Goal: Information Seeking & Learning: Check status

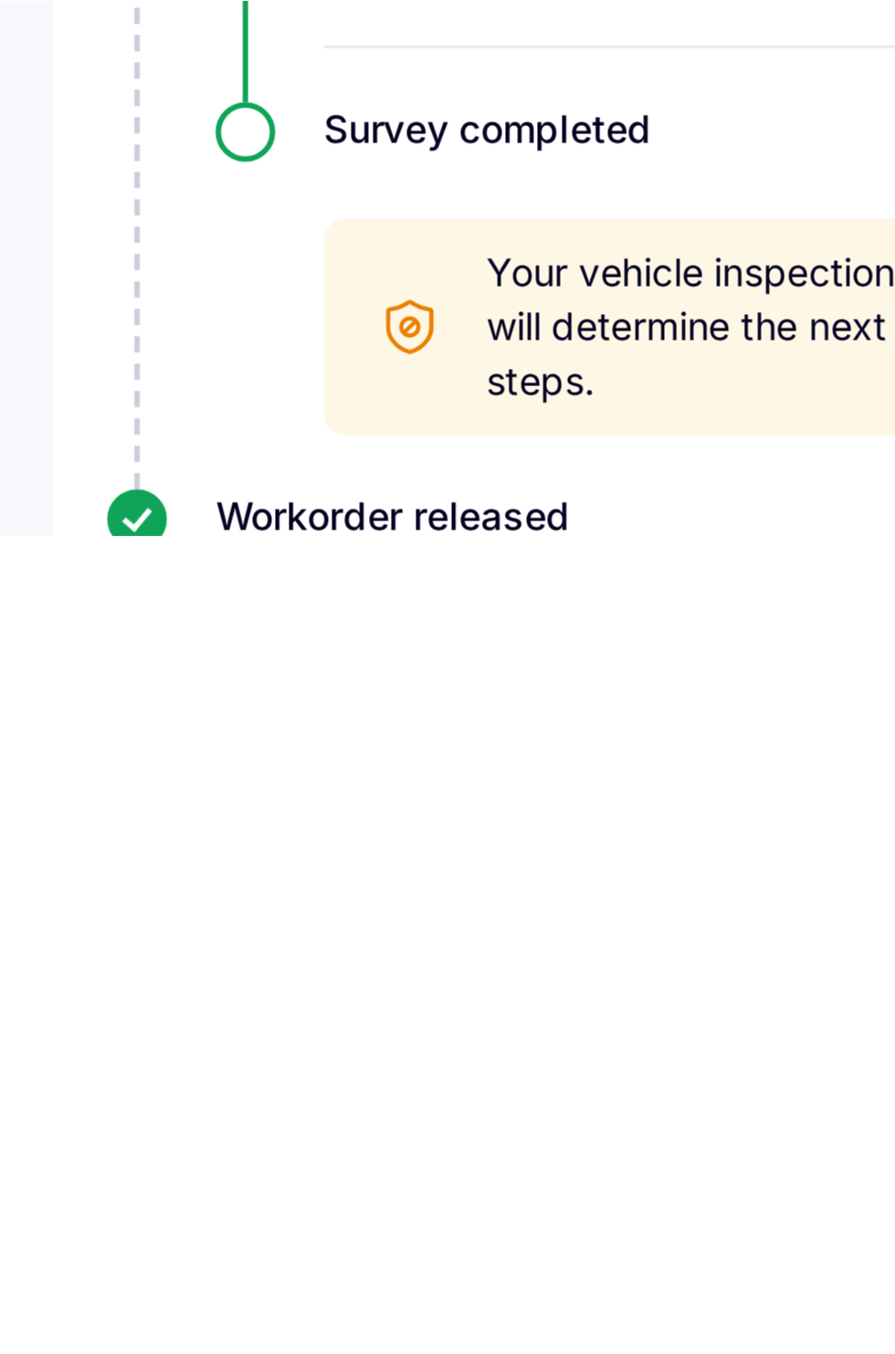
scroll to position [830, 0]
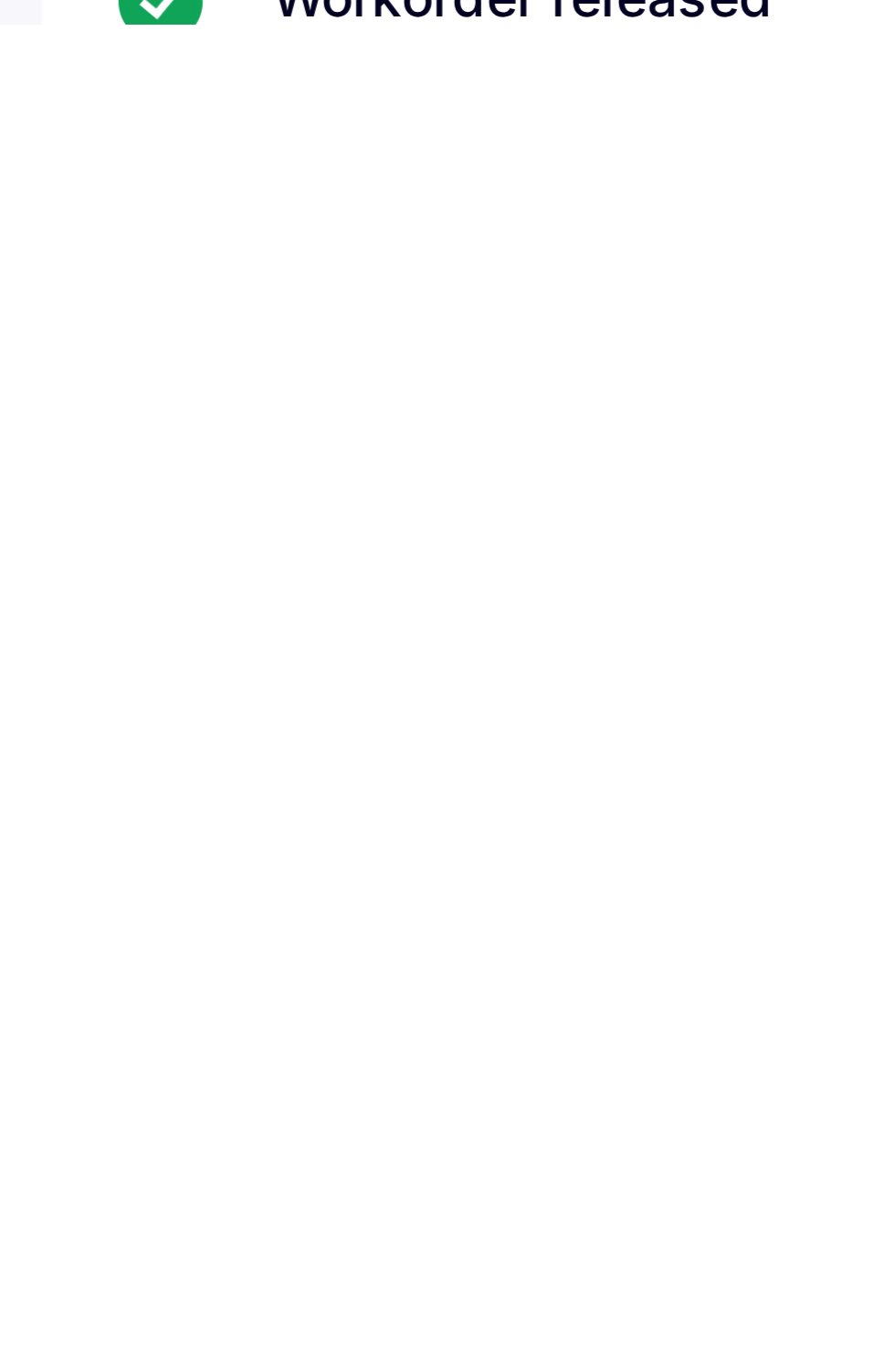
scroll to position [437, 0]
